Goal: Information Seeking & Learning: Learn about a topic

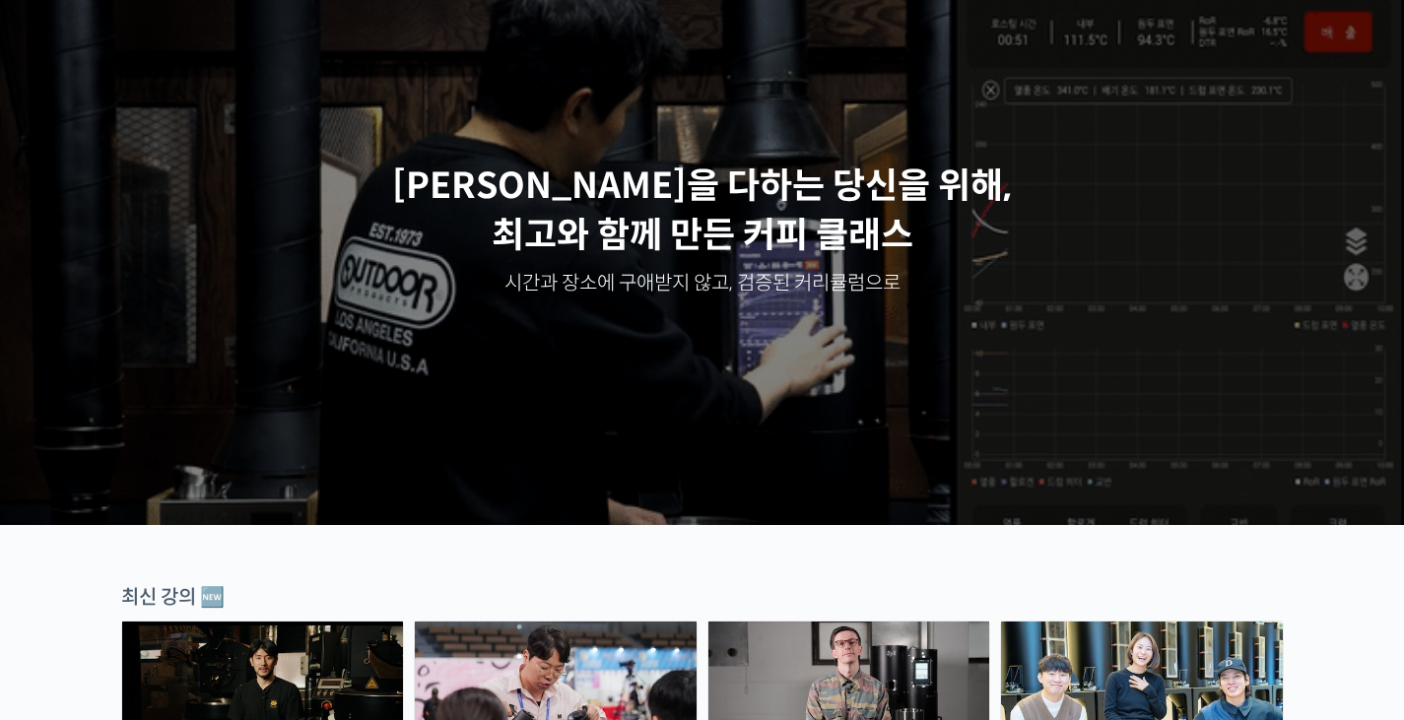
scroll to position [591, 0]
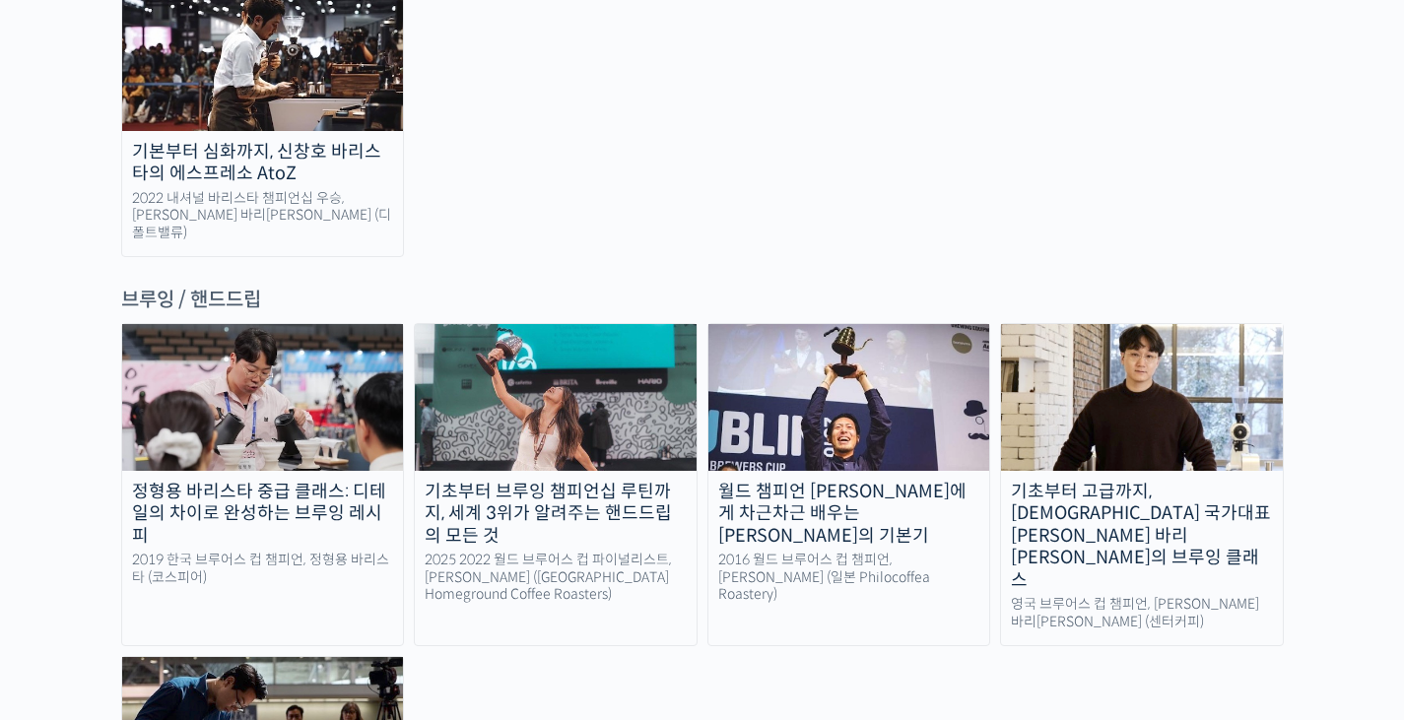
scroll to position [3154, 0]
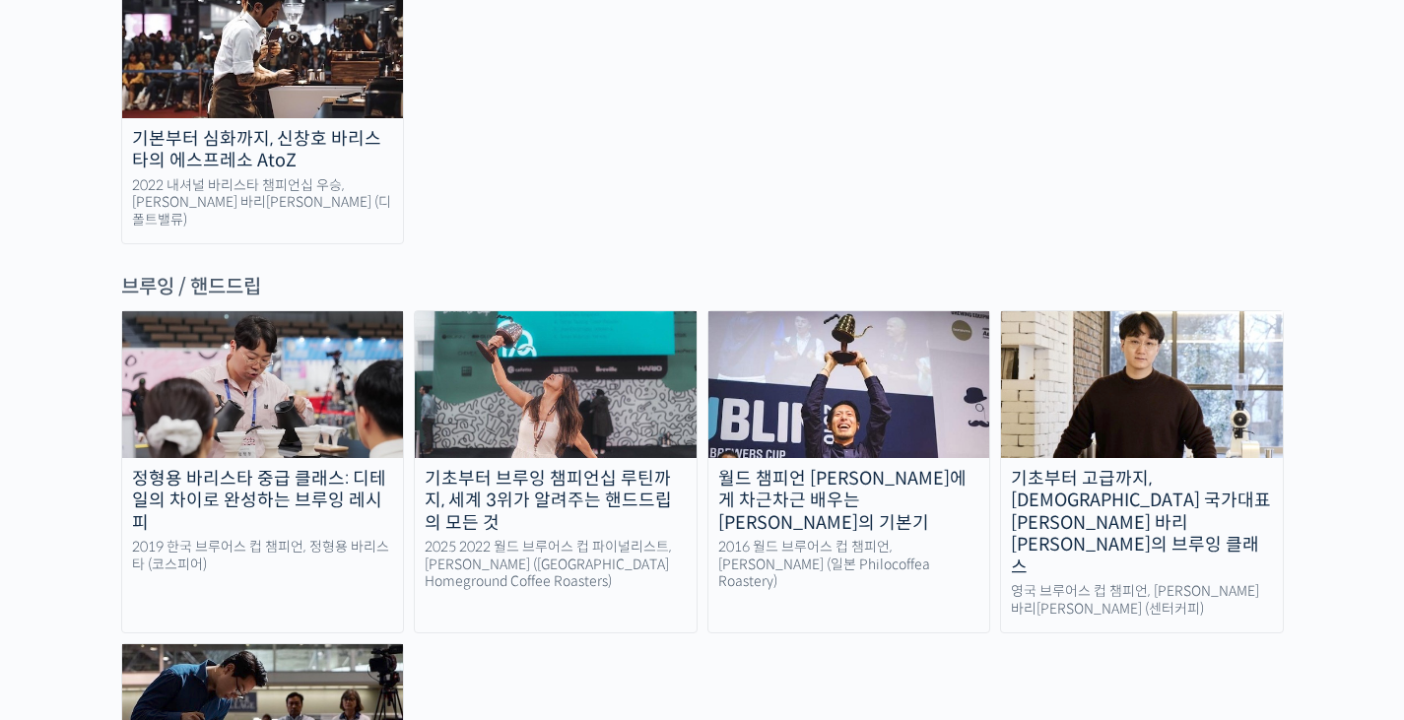
click at [854, 311] on img at bounding box center [850, 384] width 282 height 146
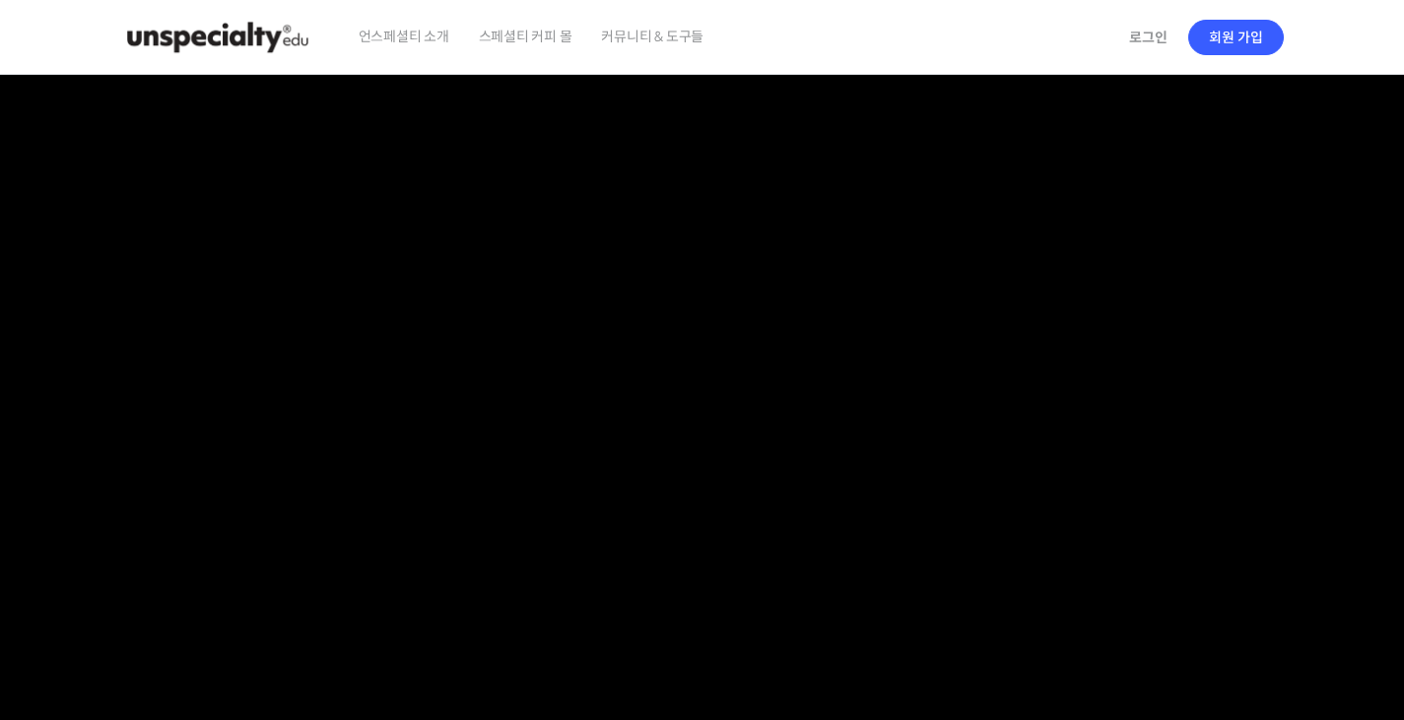
checkbox input "true"
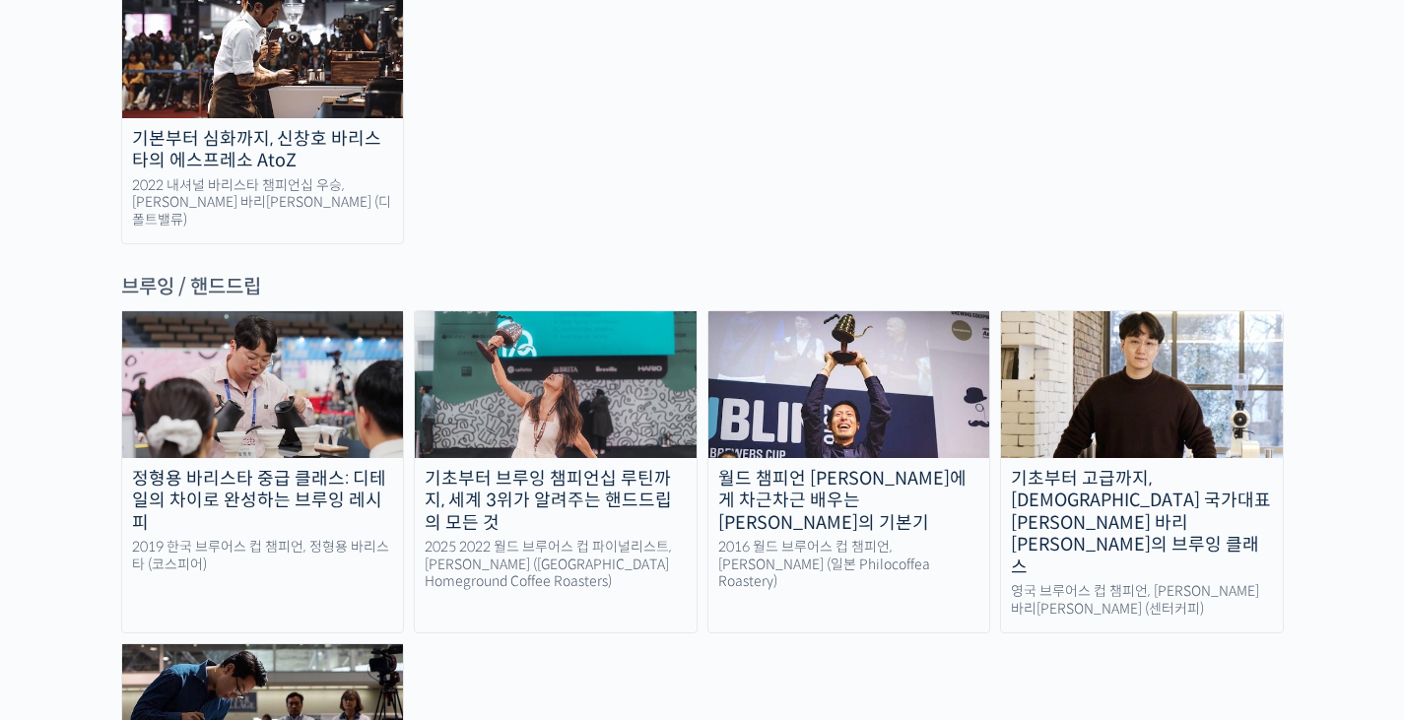
click at [811, 612] on div "정형용 바리스타 중급 클래스: 디테일의 차이로 완성하는 브루잉 레시피 2019 한국 브루어스 컵 챔피언, 정형용 바리스타 (코스피어) 기초부터…" at bounding box center [702, 604] width 1163 height 589
click at [872, 311] on img at bounding box center [850, 384] width 282 height 146
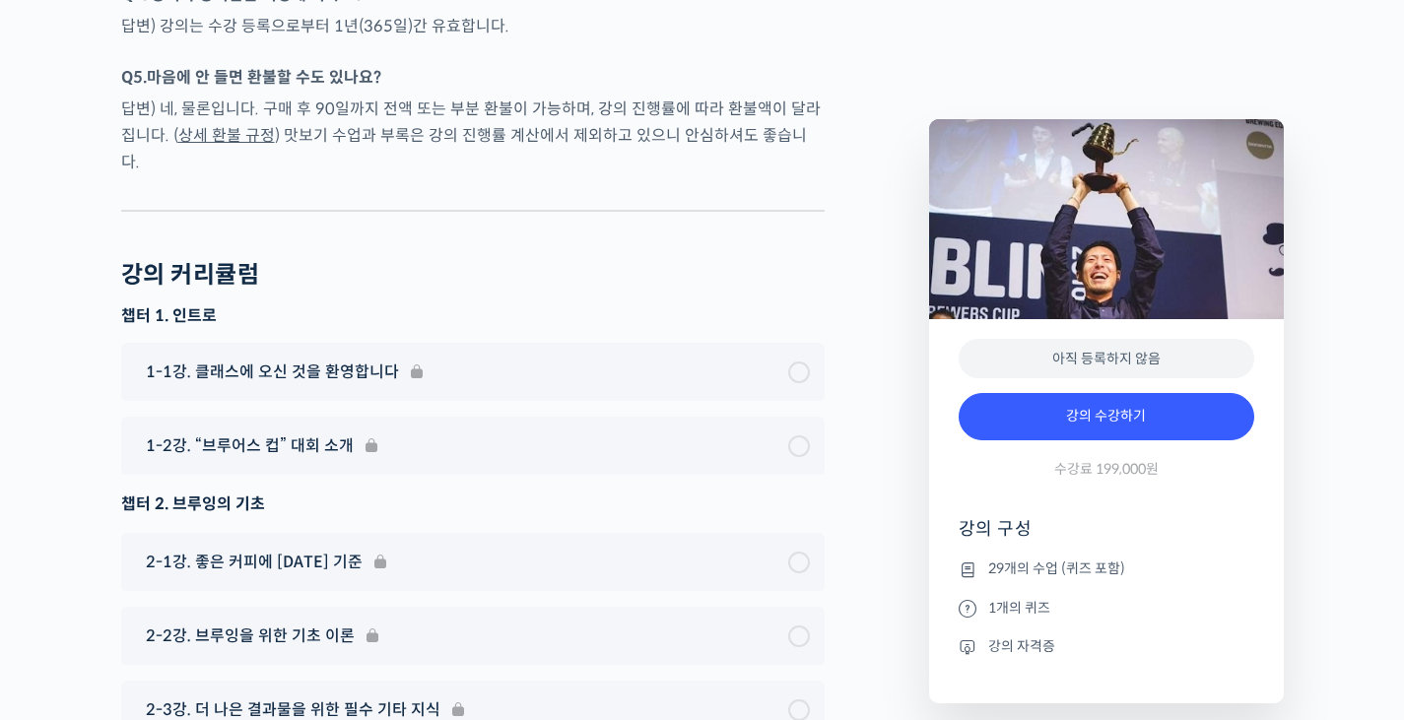
scroll to position [8378, 0]
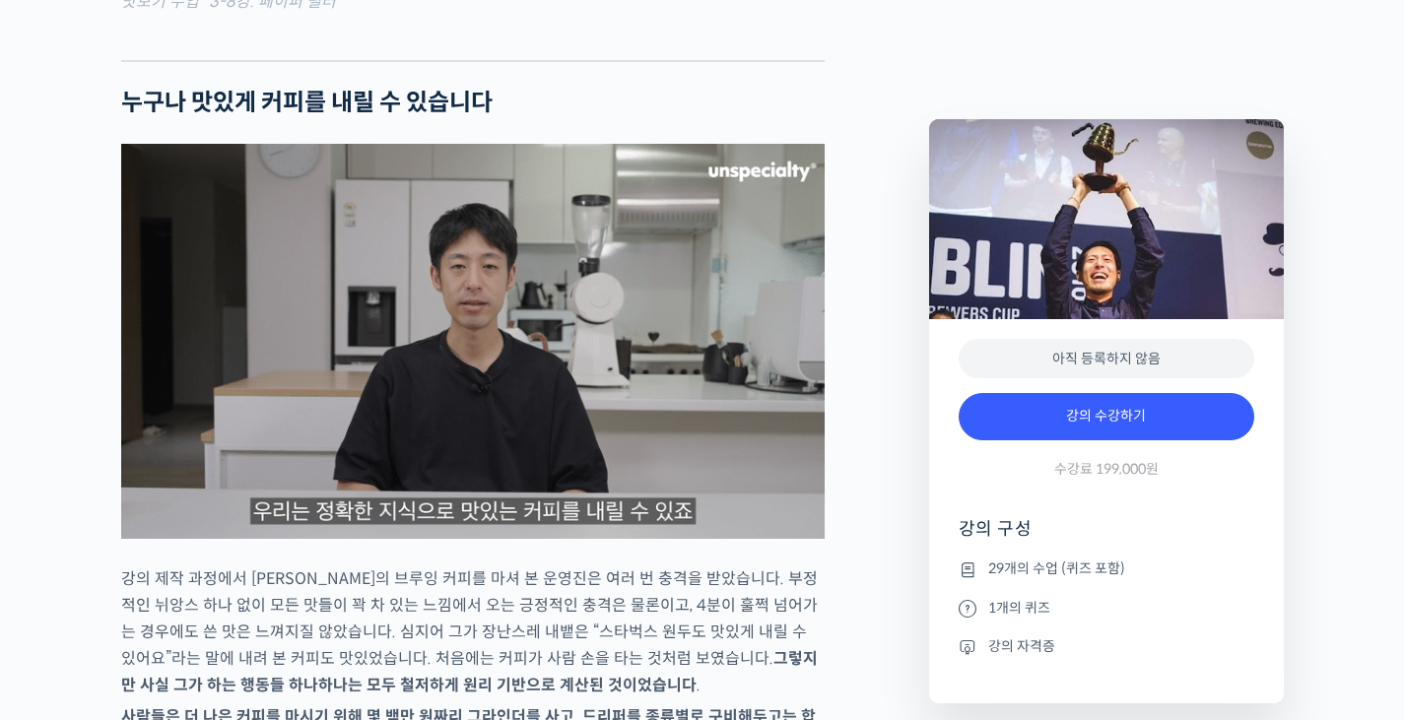
scroll to position [1991, 0]
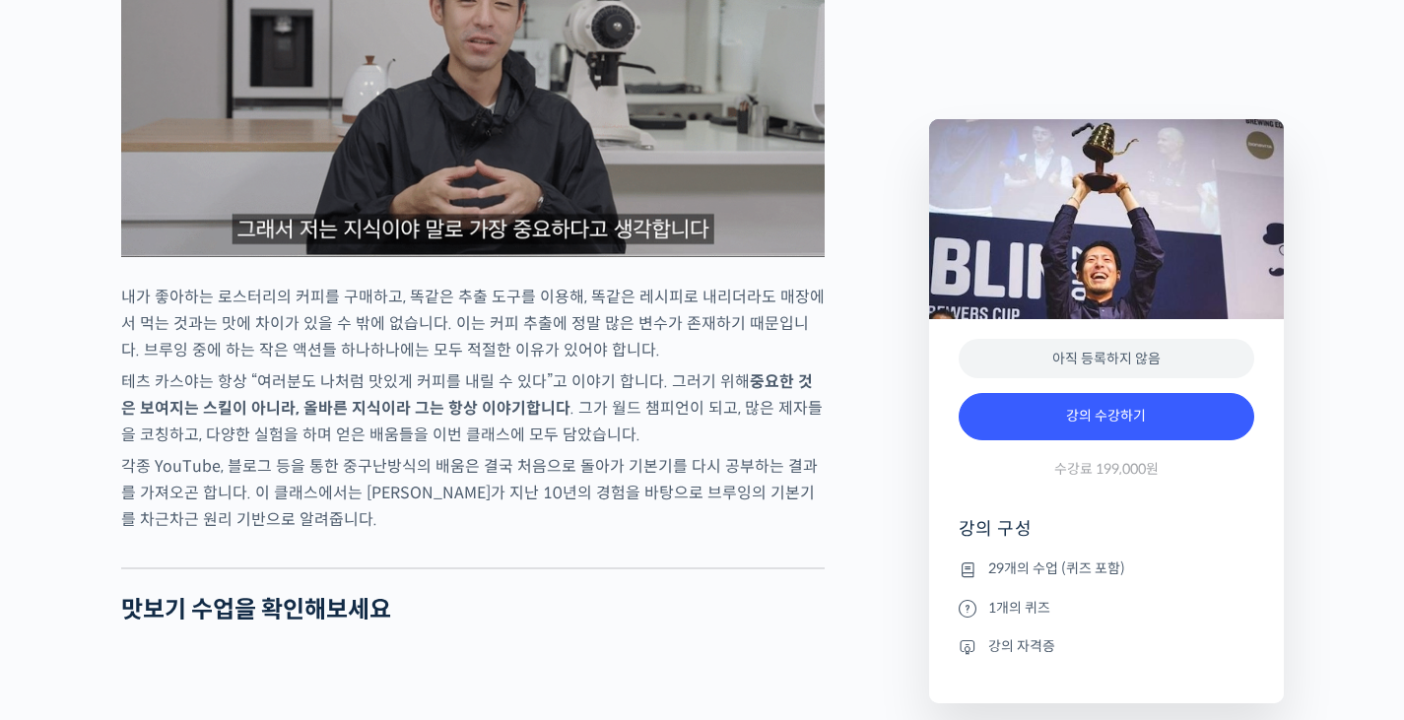
click at [526, 502] on p "각종 YouTube, 블로그 등을 통한 중구난방식의 배움은 결국 처음으로 돌아가 기본기를 다시 공부하는 결과를 가져오곤 합니다. 이 클래스에서…" at bounding box center [473, 493] width 704 height 80
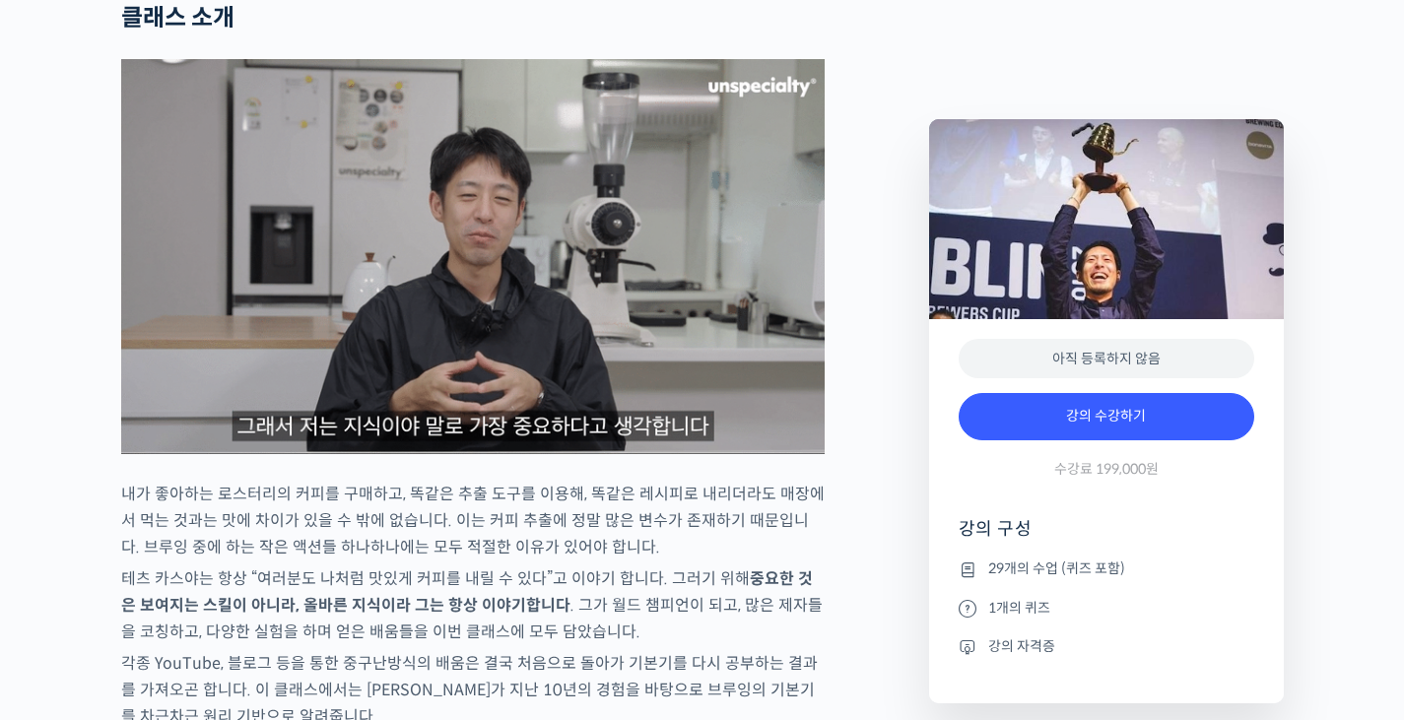
scroll to position [2089, 0]
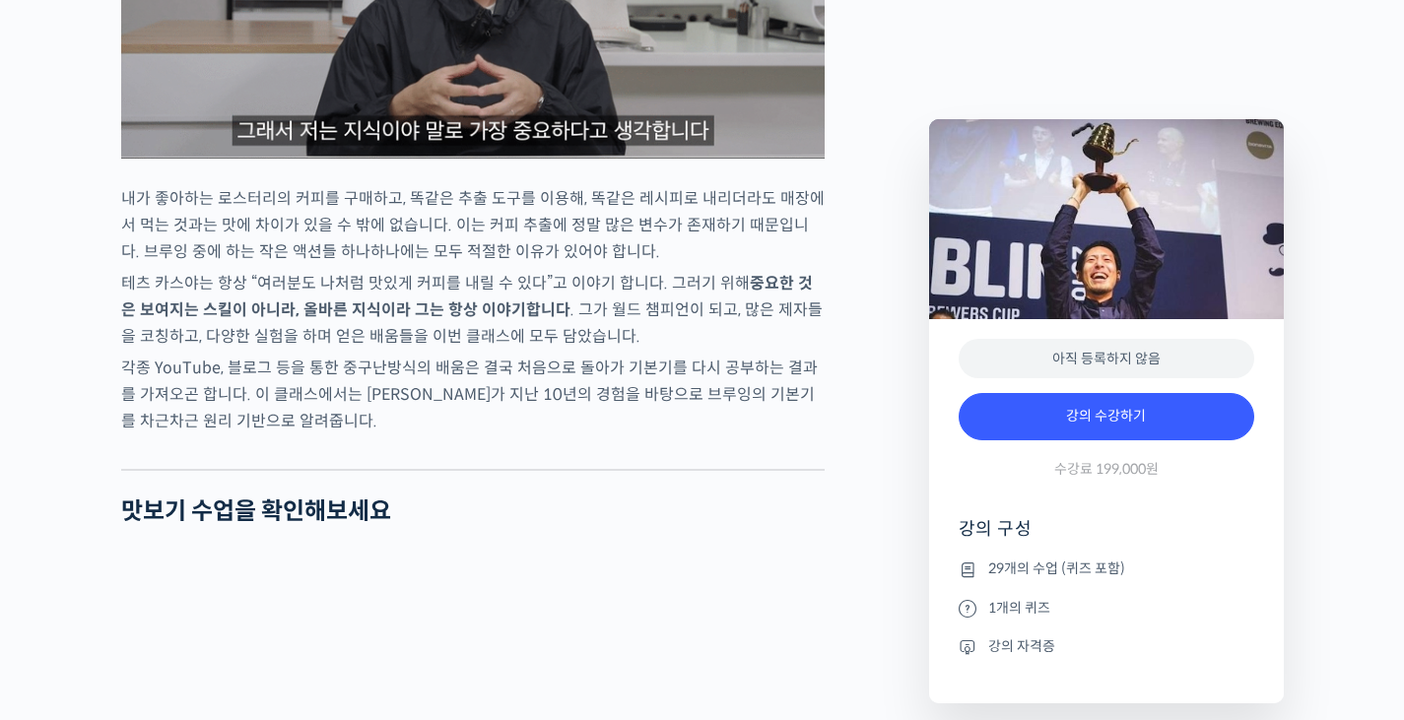
drag, startPoint x: 898, startPoint y: 383, endPoint x: 863, endPoint y: 391, distance: 35.4
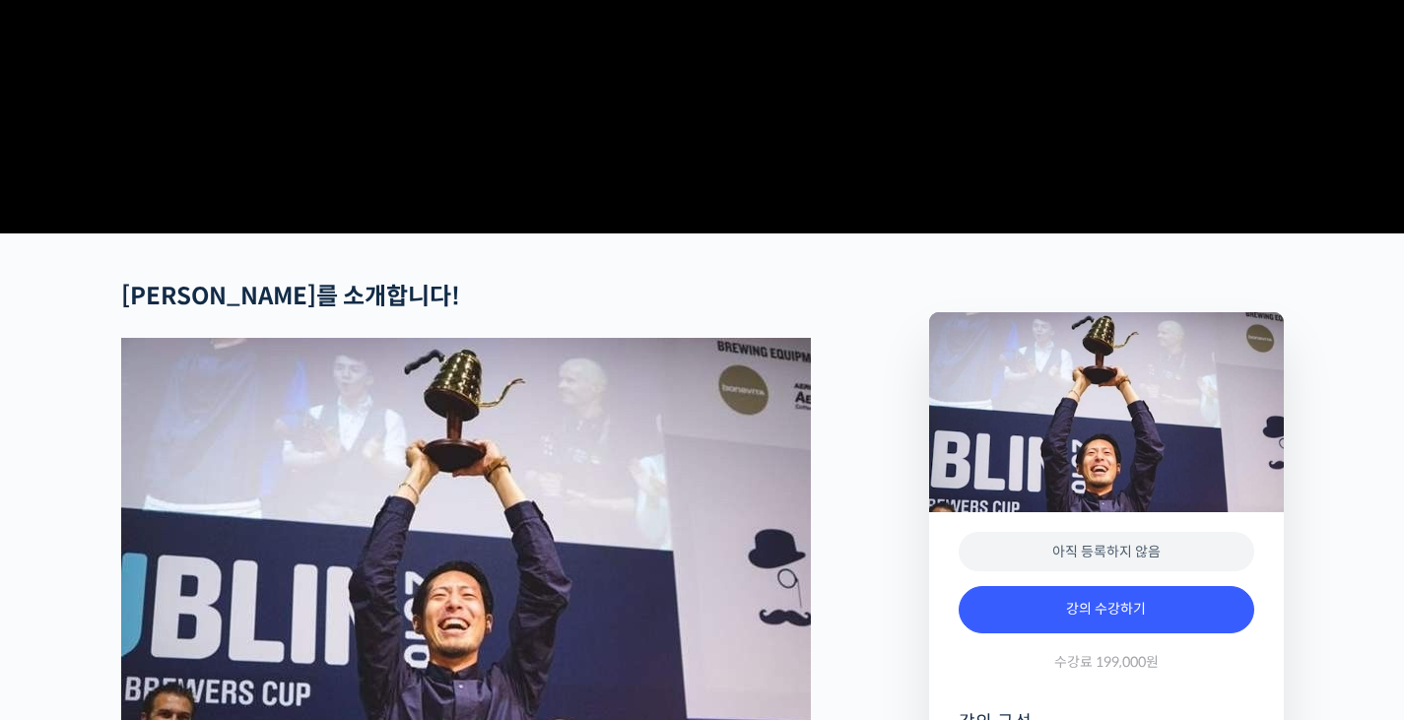
scroll to position [0, 0]
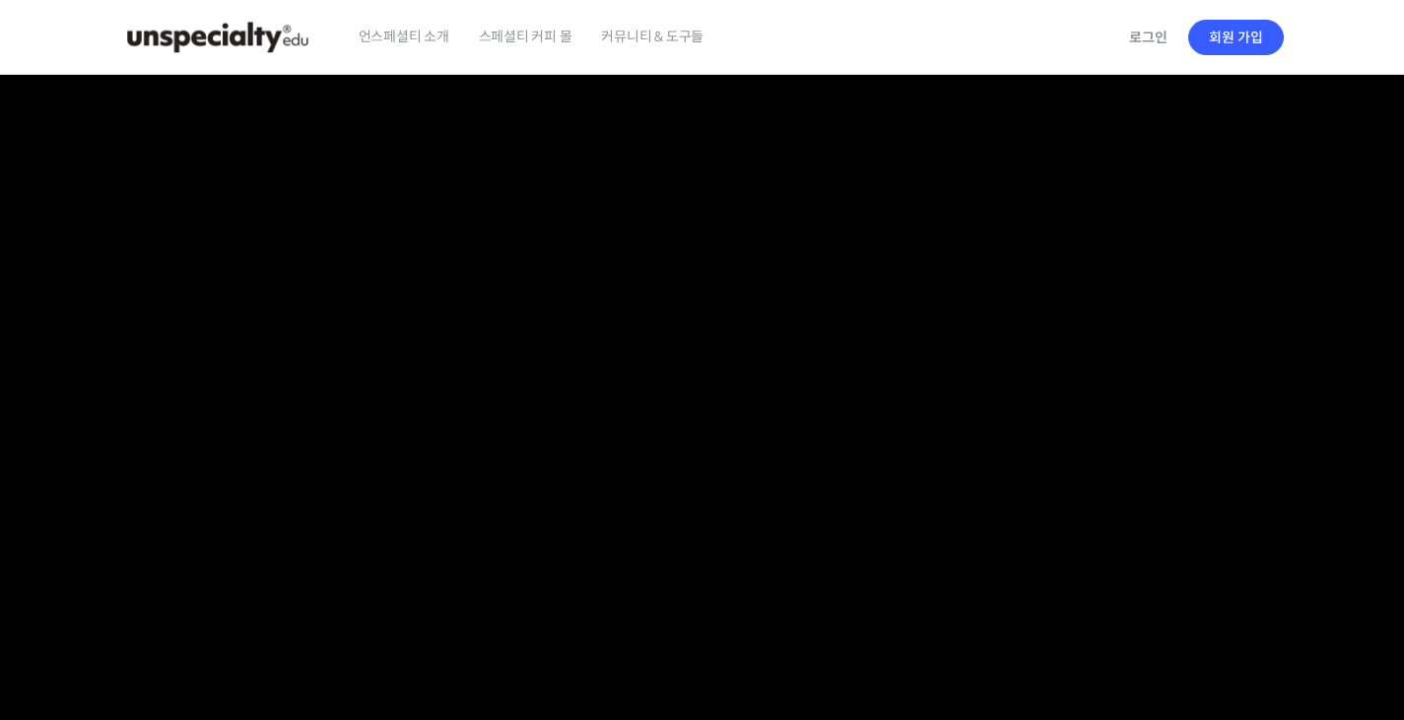
click at [795, 298] on video at bounding box center [702, 415] width 1163 height 680
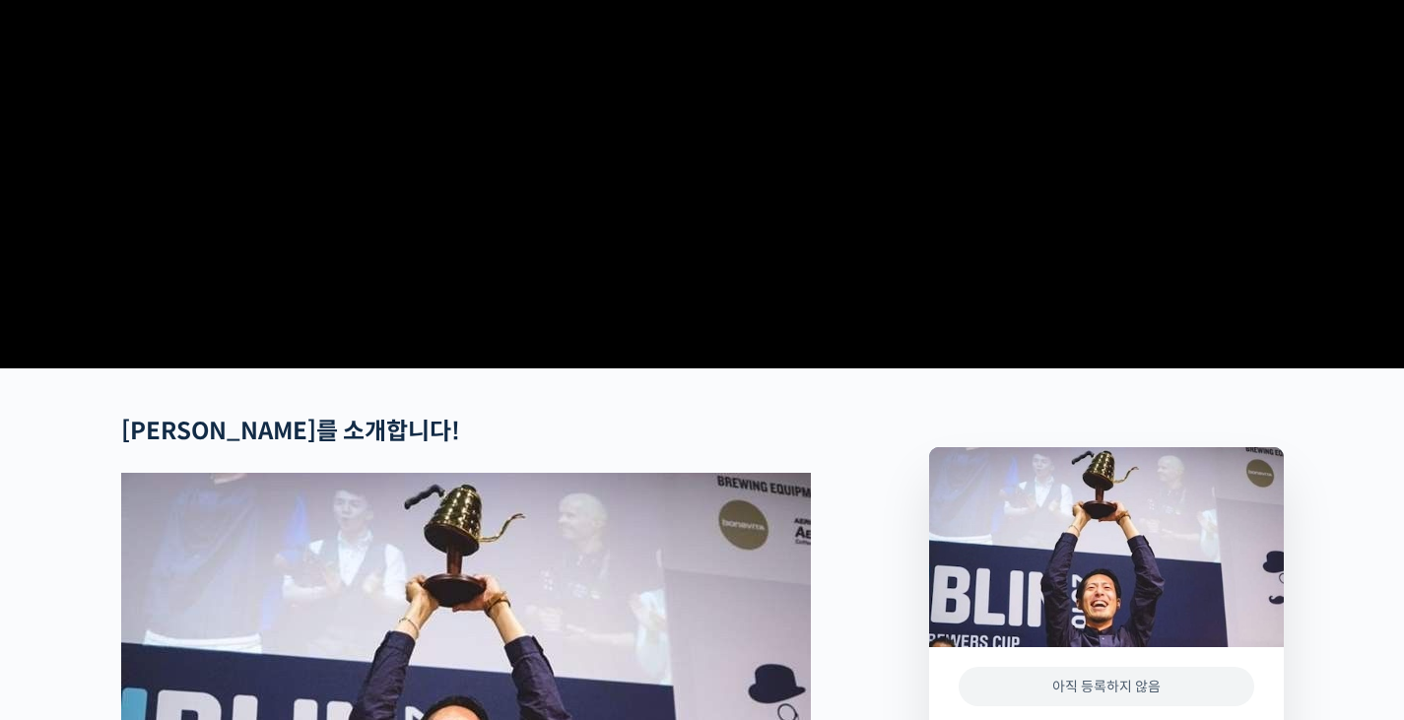
click at [686, 244] on video at bounding box center [702, 21] width 1163 height 680
